Goal: Information Seeking & Learning: Learn about a topic

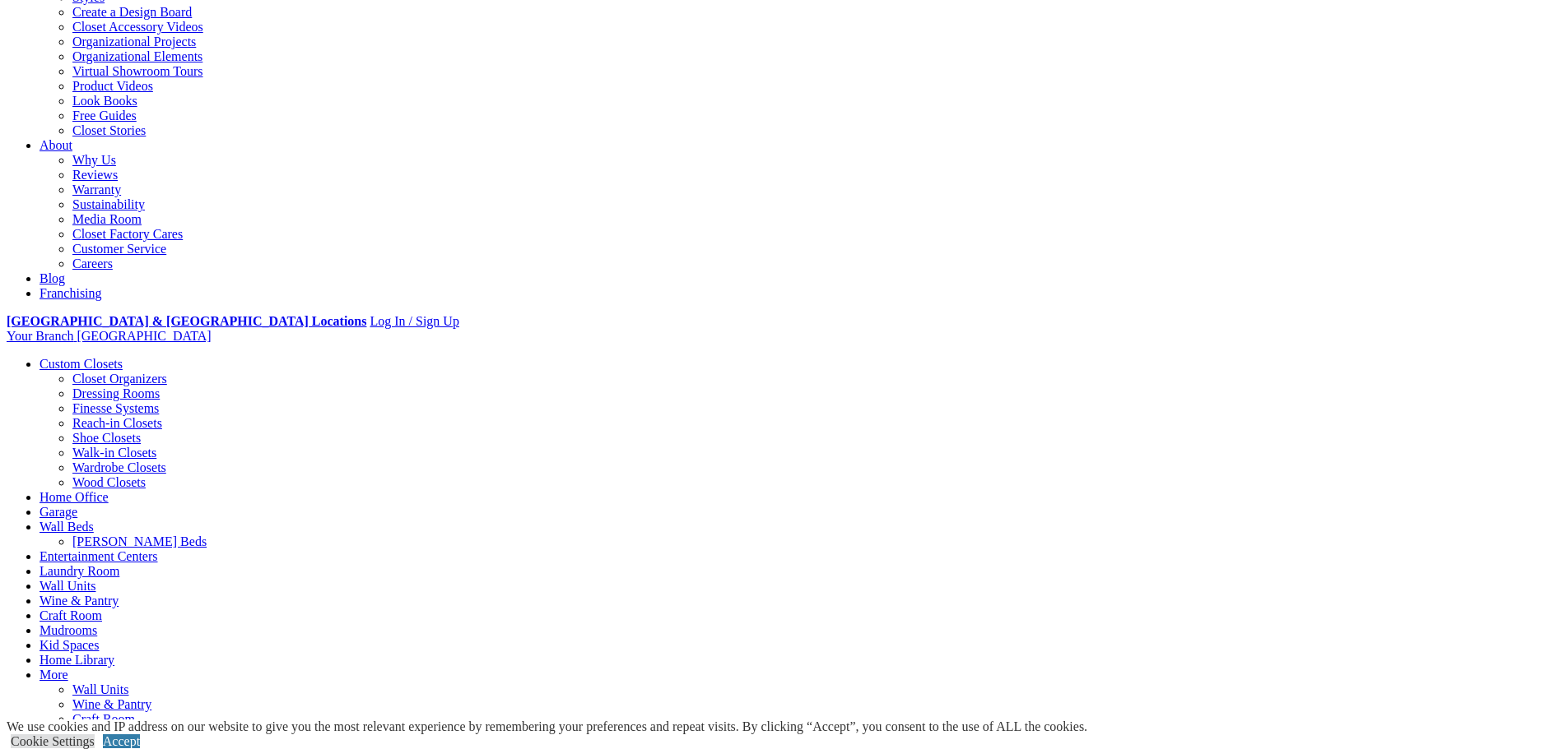
scroll to position [329, 0]
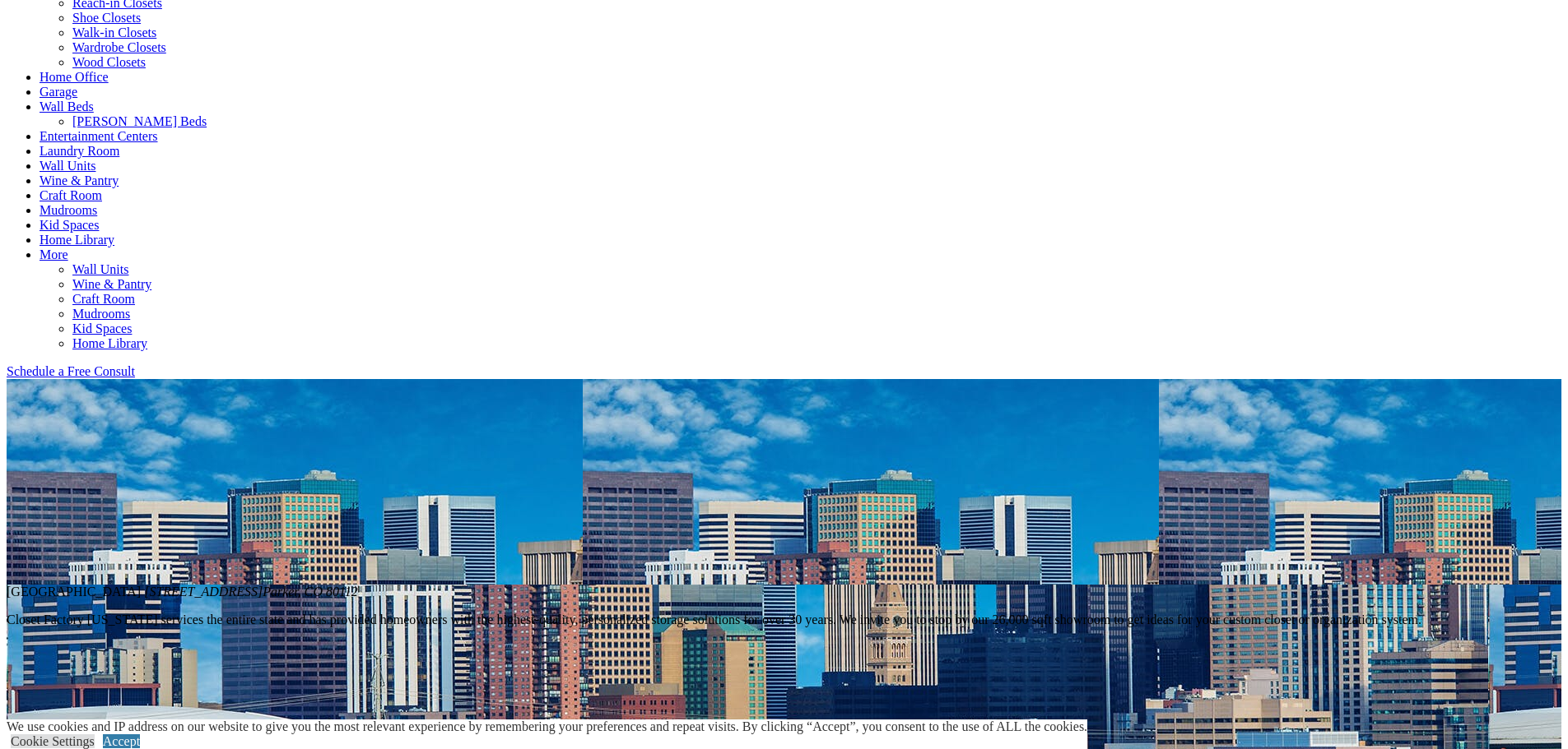
scroll to position [740, 0]
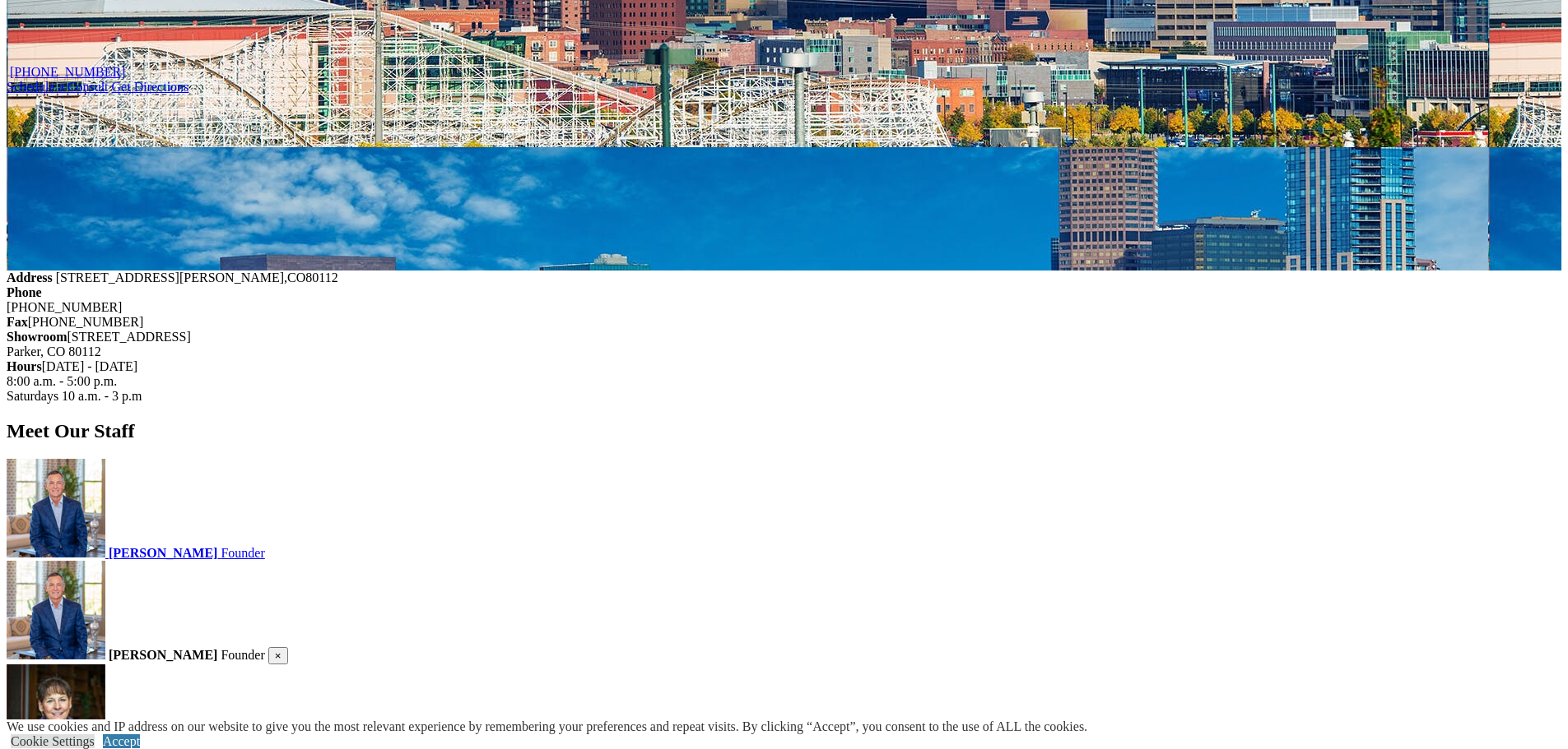
scroll to position [1481, 0]
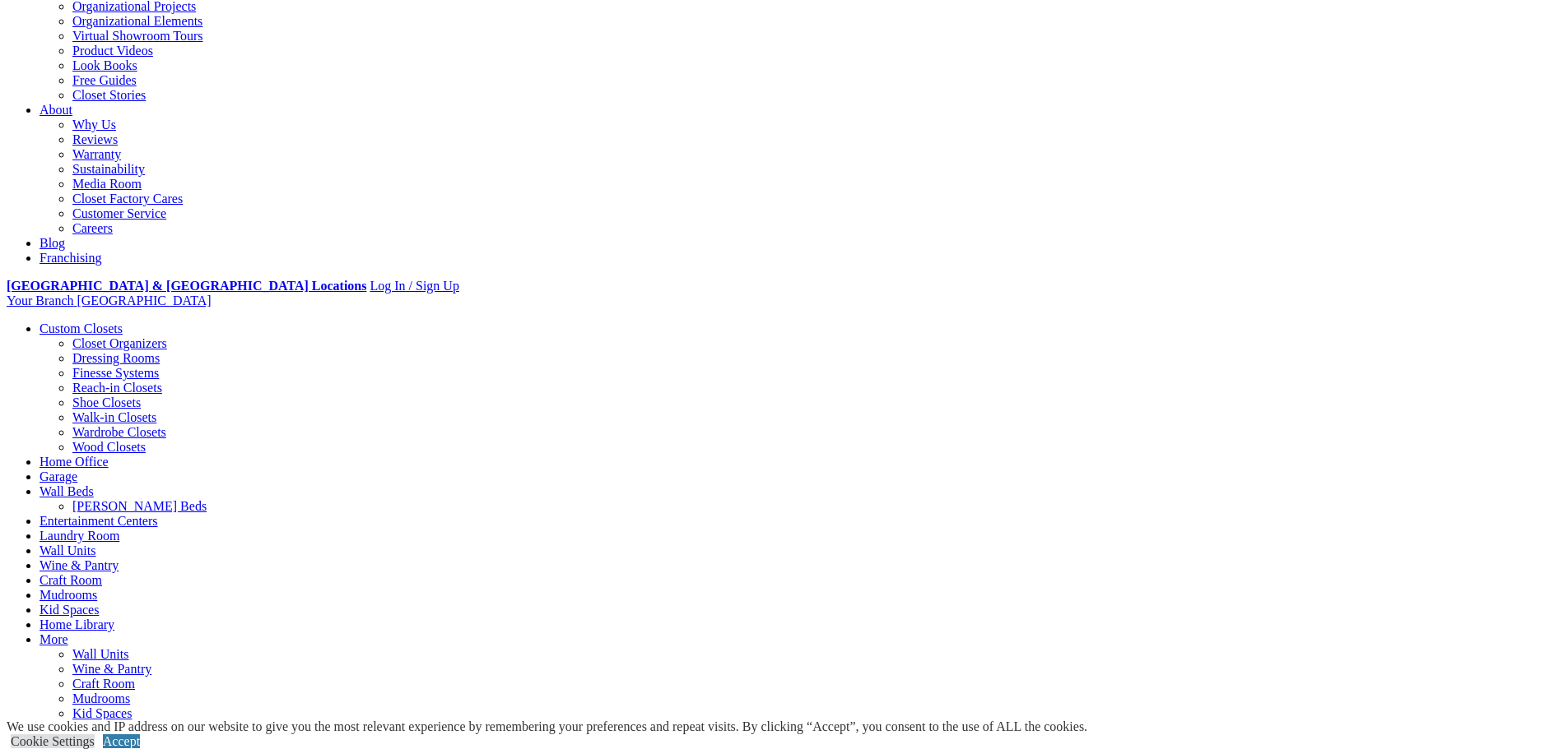
scroll to position [329, 0]
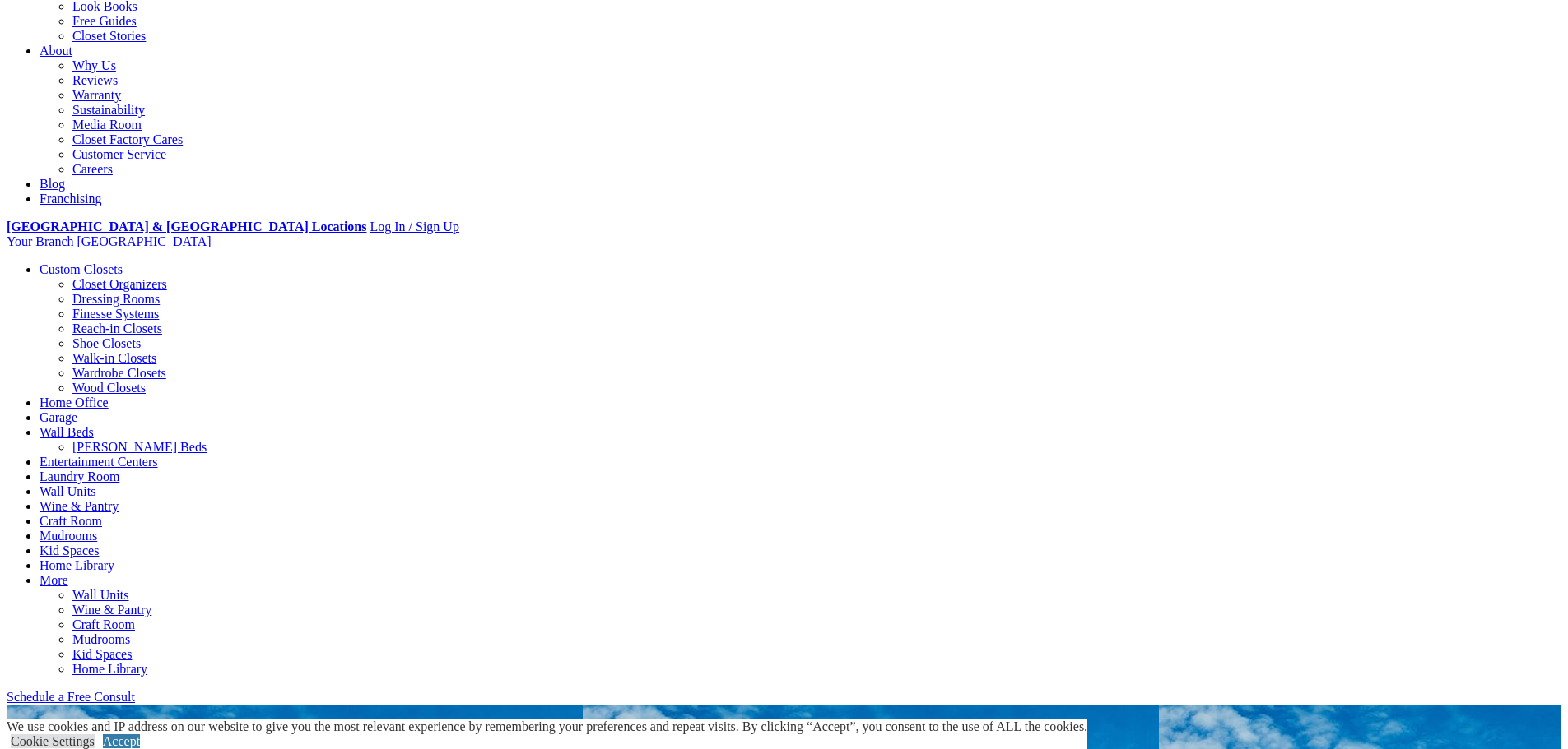
scroll to position [411, 0]
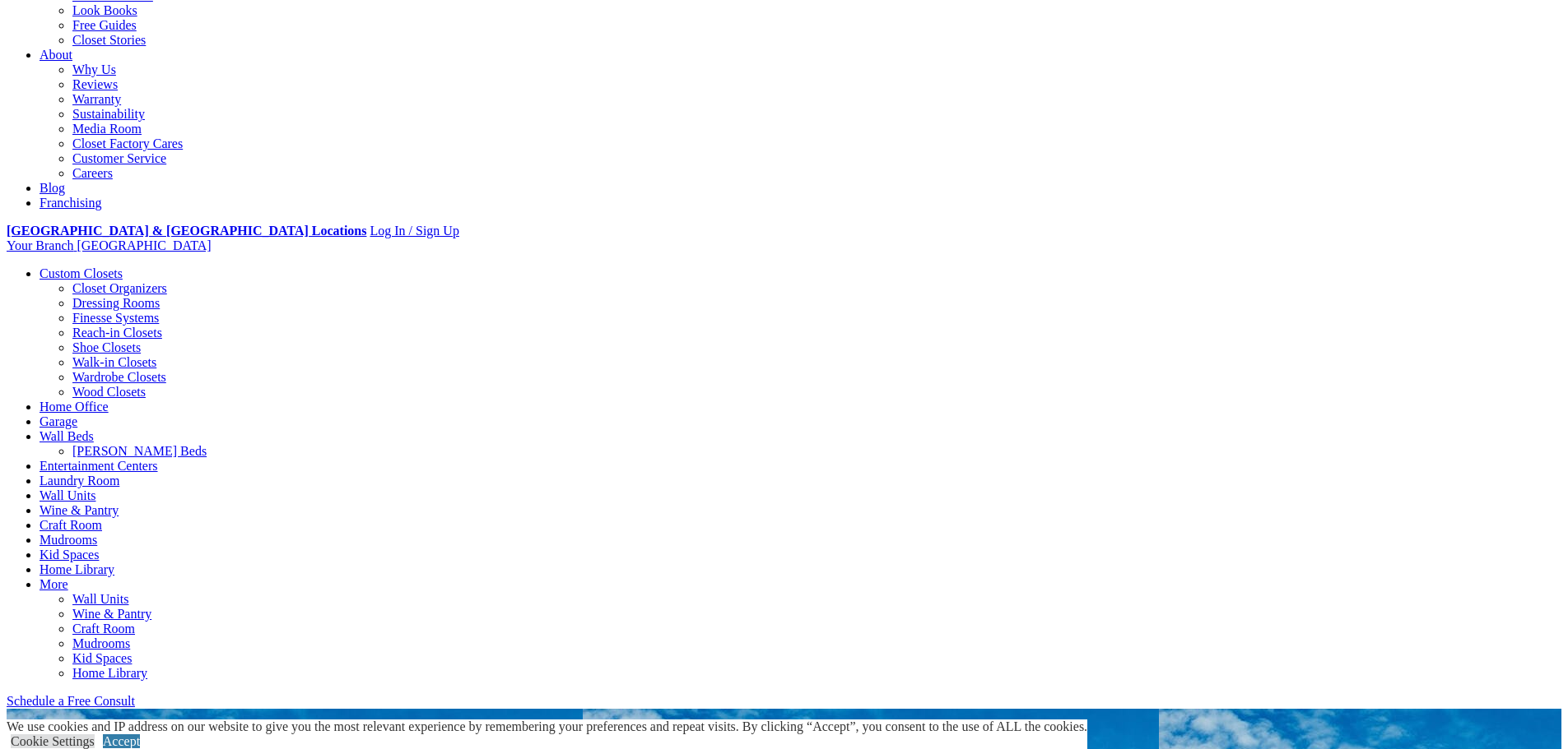
drag, startPoint x: 786, startPoint y: 313, endPoint x: 1492, endPoint y: 441, distance: 717.5
